Goal: Task Accomplishment & Management: Manage account settings

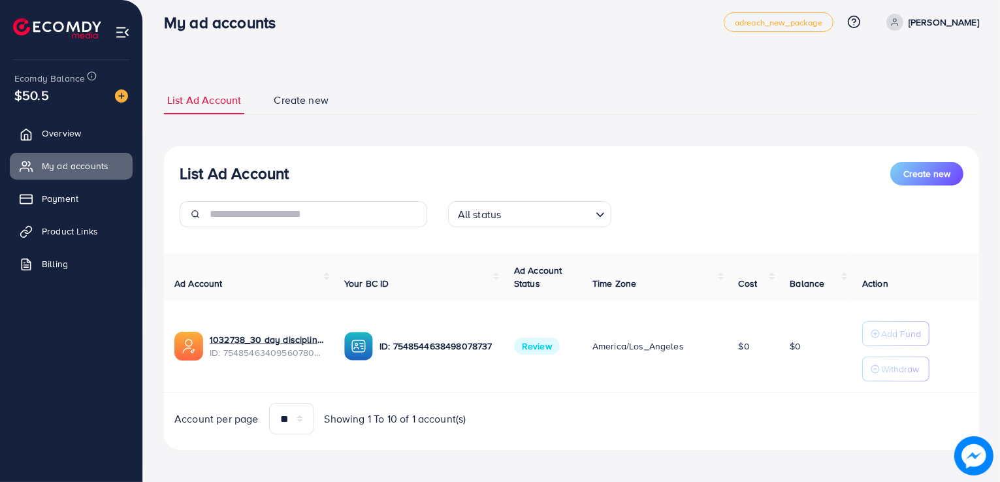
scroll to position [14, 0]
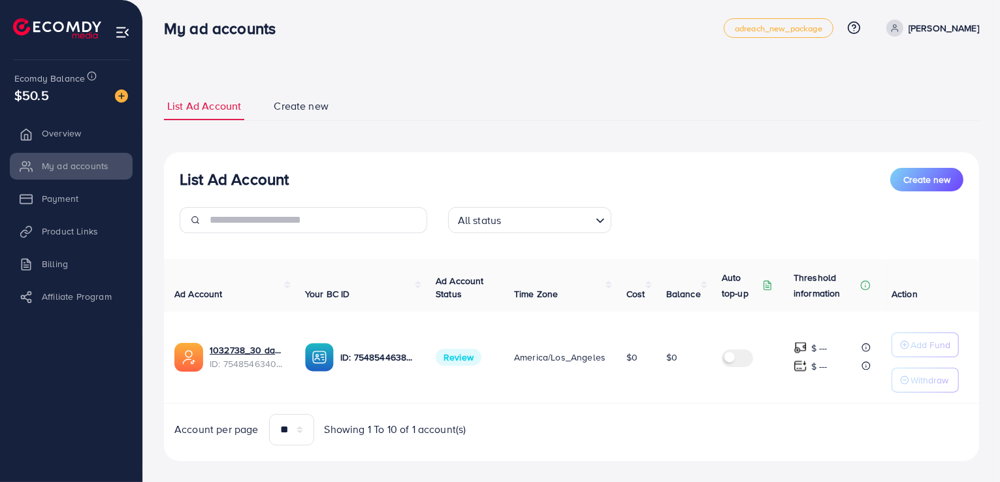
scroll to position [14, 0]
